Goal: Navigation & Orientation: Understand site structure

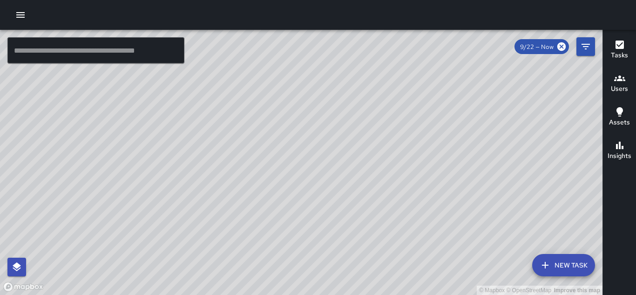
drag, startPoint x: 425, startPoint y: 239, endPoint x: 244, endPoint y: 97, distance: 230.3
click at [244, 97] on div "© Mapbox © OpenStreetMap Improve this map" at bounding box center [301, 162] width 603 height 265
drag, startPoint x: 373, startPoint y: 152, endPoint x: 342, endPoint y: 188, distance: 47.2
click at [342, 188] on div "© Mapbox © OpenStreetMap Improve this map" at bounding box center [301, 162] width 603 height 265
drag, startPoint x: 353, startPoint y: 191, endPoint x: 336, endPoint y: 218, distance: 31.7
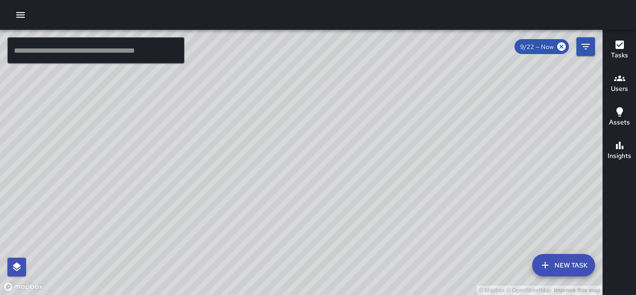
click at [336, 218] on div "© Mapbox © OpenStreetMap Improve this map" at bounding box center [301, 162] width 603 height 265
drag, startPoint x: 360, startPoint y: 171, endPoint x: 457, endPoint y: 286, distance: 150.7
click at [458, 287] on div "© Mapbox © OpenStreetMap Improve this map" at bounding box center [301, 162] width 603 height 265
drag, startPoint x: 388, startPoint y: 173, endPoint x: 417, endPoint y: 244, distance: 76.9
click at [417, 244] on div "© Mapbox © OpenStreetMap Improve this map" at bounding box center [301, 162] width 603 height 265
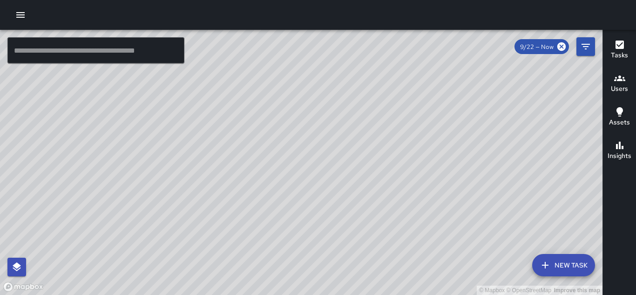
click at [232, 132] on div "© Mapbox © OpenStreetMap Improve this map" at bounding box center [301, 162] width 603 height 265
drag, startPoint x: 408, startPoint y: 218, endPoint x: 311, endPoint y: 111, distance: 144.5
click at [311, 111] on div "© Mapbox © OpenStreetMap Improve this map" at bounding box center [301, 162] width 603 height 265
drag, startPoint x: 362, startPoint y: 204, endPoint x: 302, endPoint y: 96, distance: 122.8
click at [302, 96] on div "© Mapbox © OpenStreetMap Improve this map" at bounding box center [301, 162] width 603 height 265
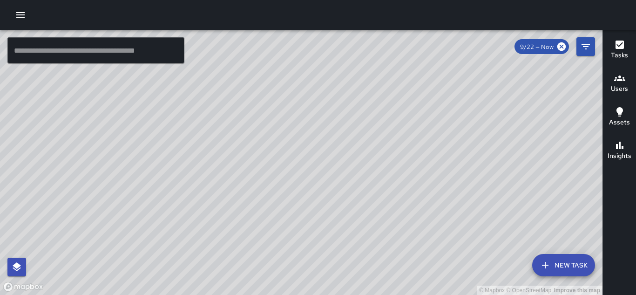
drag, startPoint x: 376, startPoint y: 211, endPoint x: 316, endPoint y: 109, distance: 118.2
click at [321, 102] on div "© Mapbox © OpenStreetMap Improve this map" at bounding box center [301, 162] width 603 height 265
drag, startPoint x: 475, startPoint y: 239, endPoint x: 384, endPoint y: 121, distance: 149.5
click at [384, 121] on div "© Mapbox © OpenStreetMap Improve this map" at bounding box center [301, 162] width 603 height 265
drag, startPoint x: 436, startPoint y: 218, endPoint x: 308, endPoint y: 152, distance: 143.8
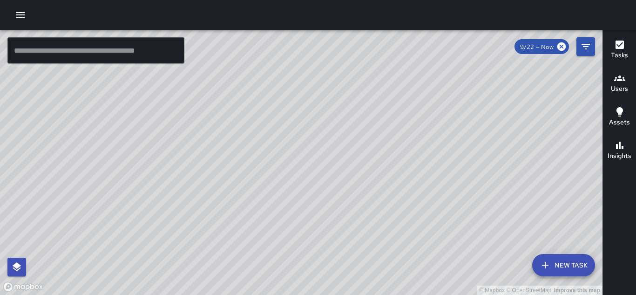
click at [308, 152] on div "© Mapbox © OpenStreetMap Improve this map" at bounding box center [301, 162] width 603 height 265
